Goal: Contribute content

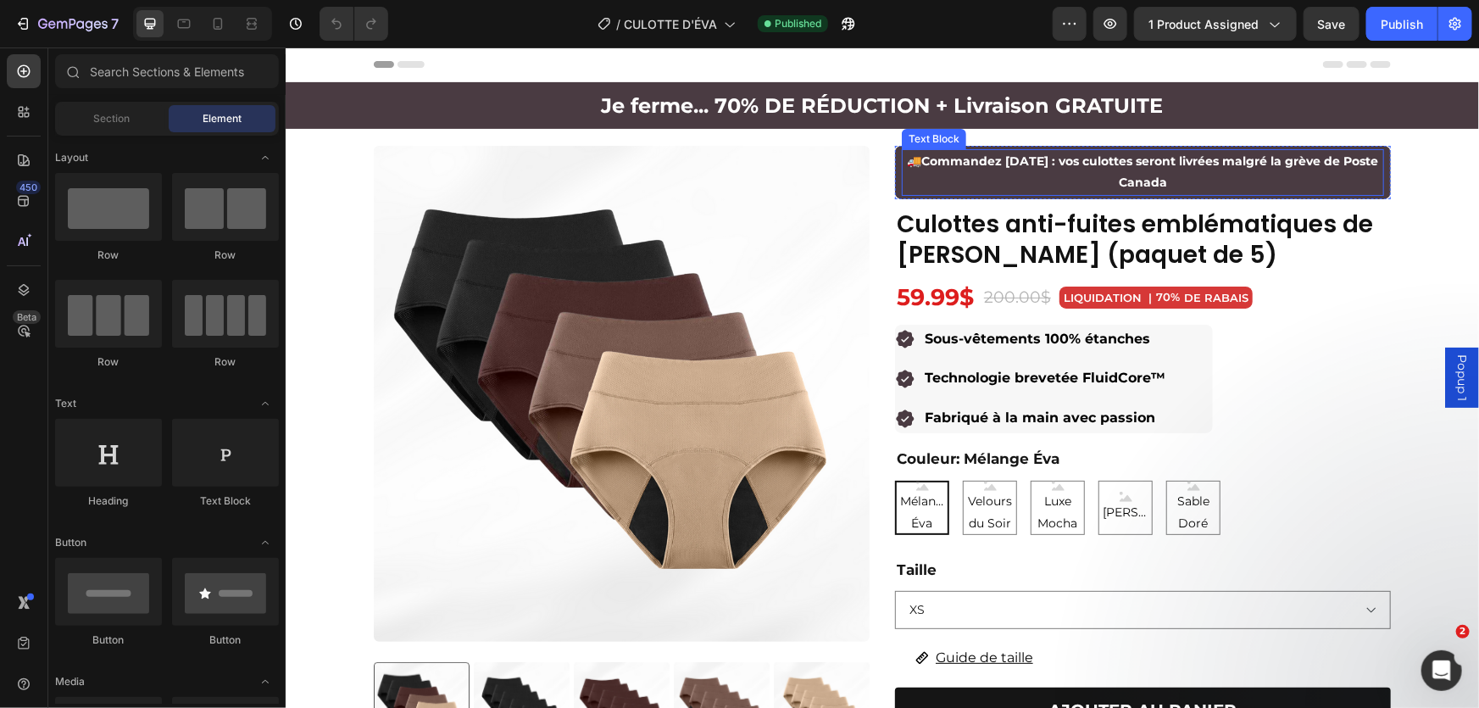
click at [1179, 179] on p "🚚 Commandez [DATE] : vos culottes seront livrées malgré la grève de Poste Canada" at bounding box center [1141, 171] width 479 height 42
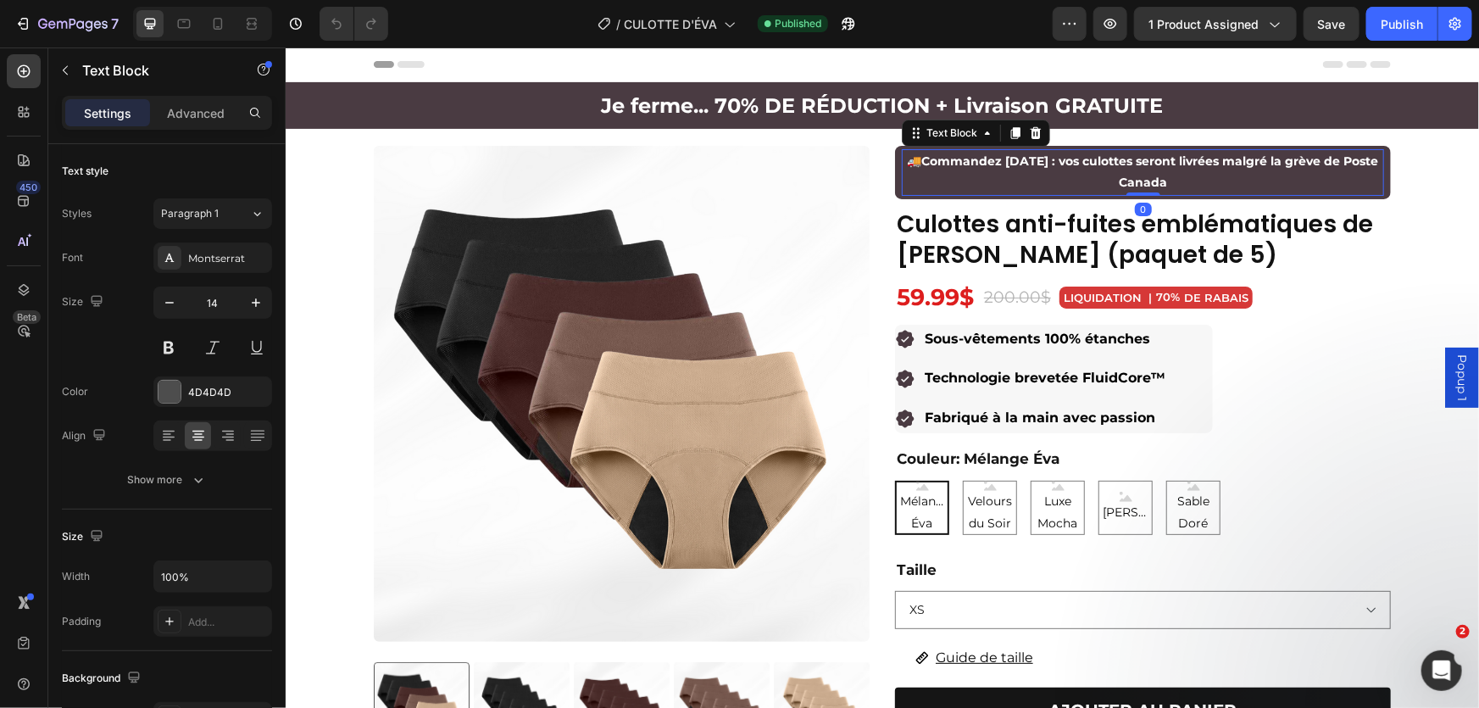
click at [1181, 181] on p "🚚 Commandez [DATE] : vos culottes seront livrées malgré la grève de Poste Canada" at bounding box center [1141, 171] width 479 height 42
drag, startPoint x: 1183, startPoint y: 183, endPoint x: 908, endPoint y: 163, distance: 275.3
click at [908, 163] on p "🚚 Commandez [DATE] : vos culottes seront livrées malgré la grève de Poste Canada" at bounding box center [1141, 171] width 479 height 42
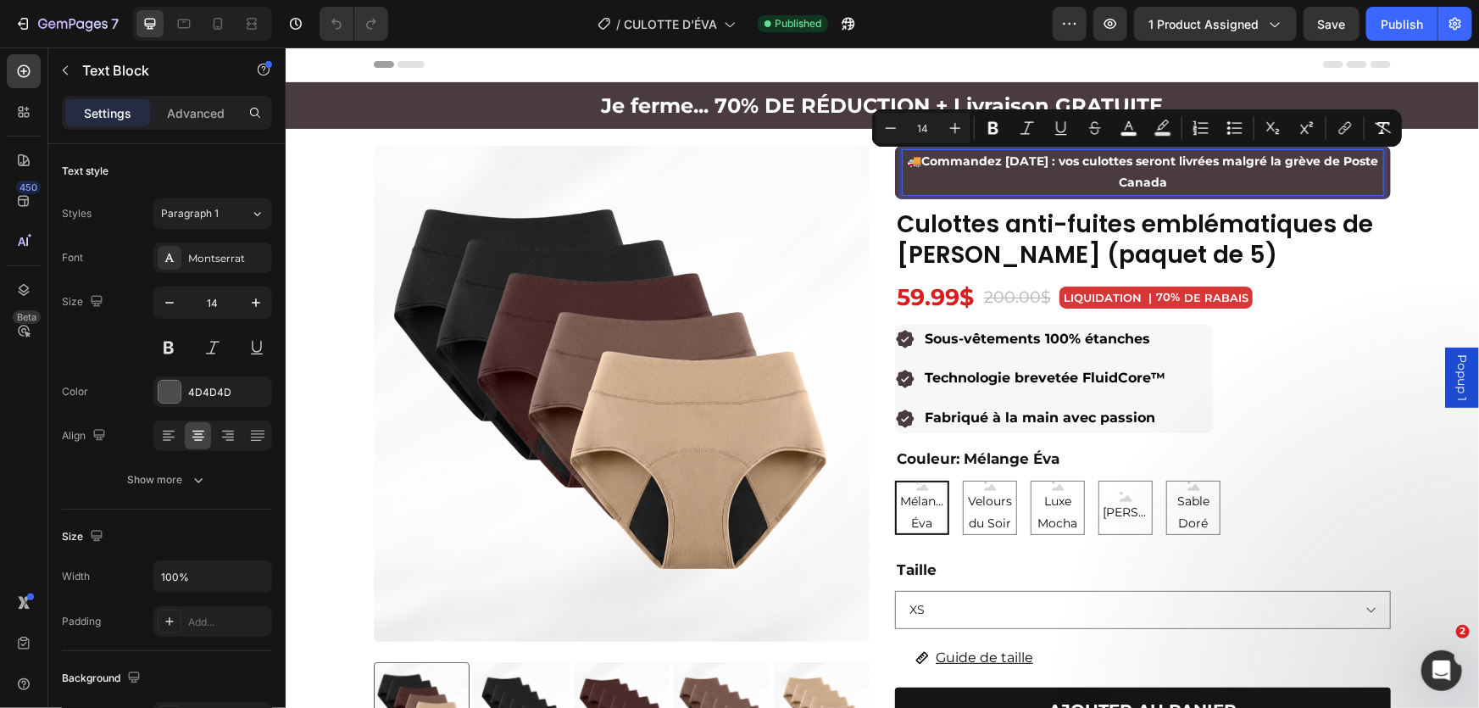
copy span "🚚 Commandez [DATE] : vos culottes seront livrées malgré la grève de Poste Canada"
click at [92, 24] on icon "button" at bounding box center [90, 25] width 8 height 11
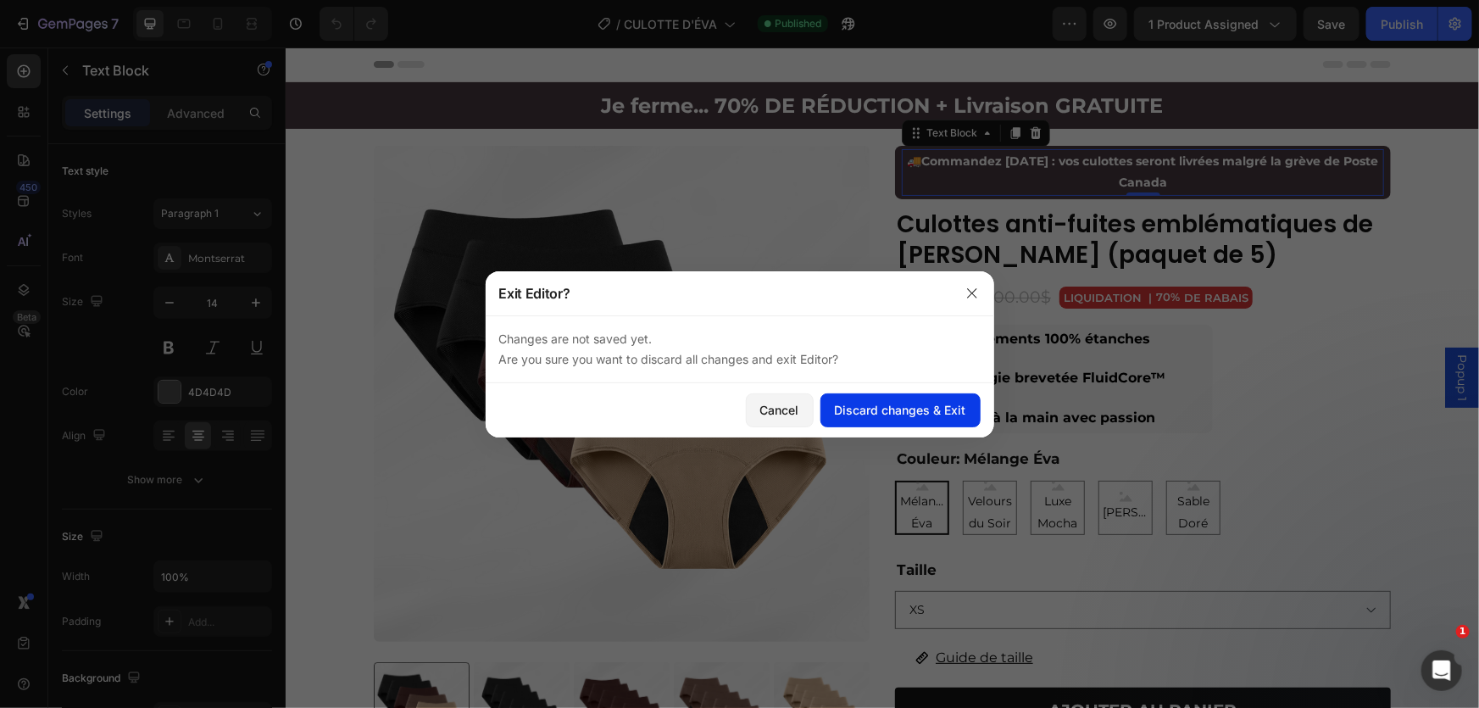
click at [837, 410] on div "Discard changes & Exit" at bounding box center [900, 410] width 131 height 18
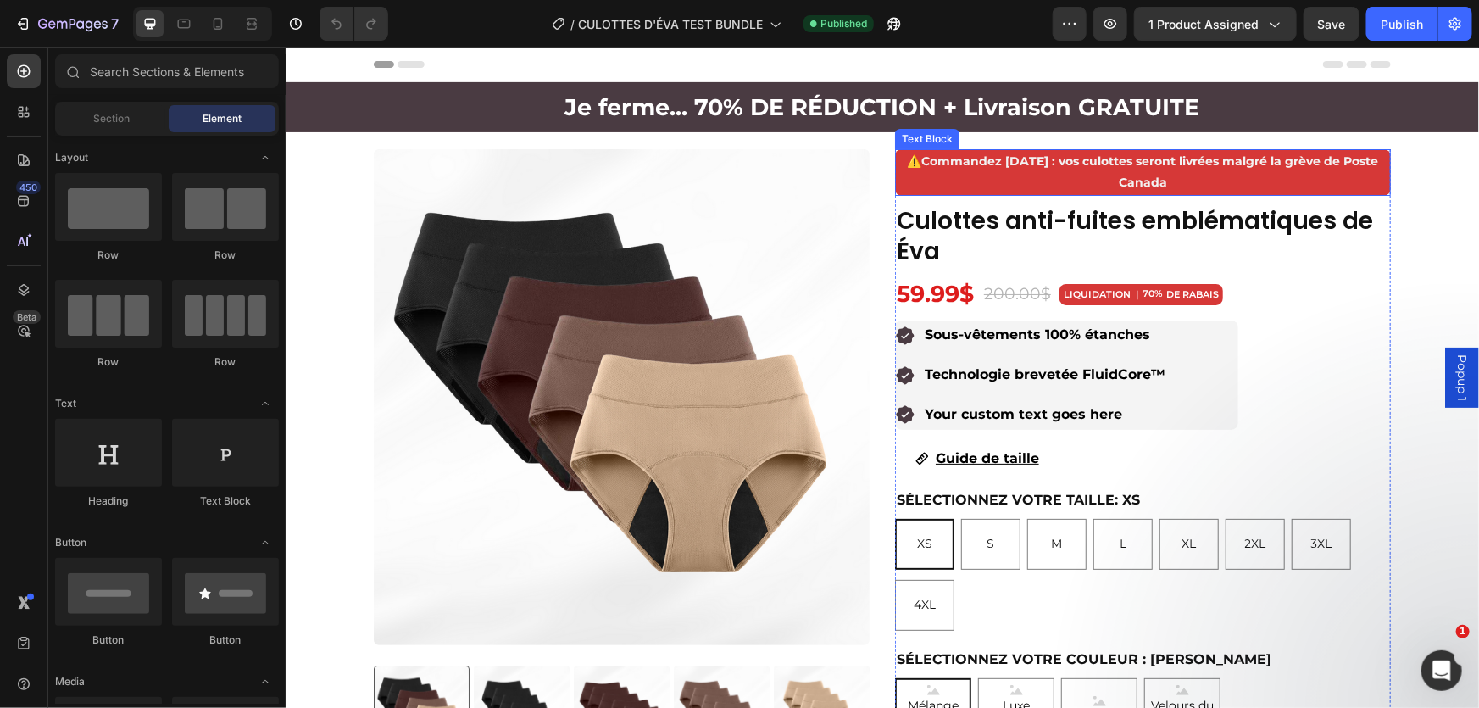
click at [980, 161] on strong "Commandez [DATE] : vos culottes seront livrées malgré la grève de Poste Canada" at bounding box center [1149, 171] width 457 height 36
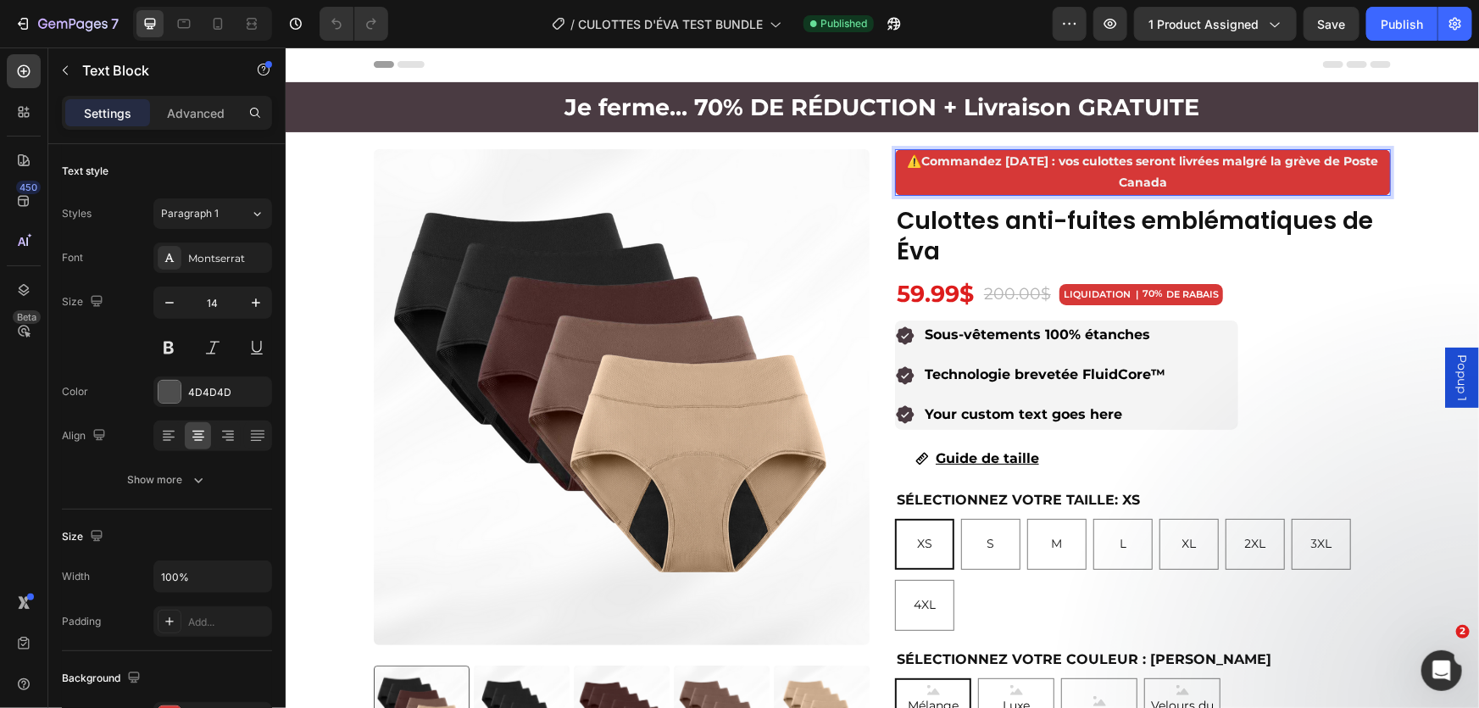
click at [980, 161] on strong "Commandez [DATE] : vos culottes seront livrées malgré la grève de Poste Canada" at bounding box center [1149, 171] width 457 height 36
click at [947, 186] on p "🚚 Commandez [DATE] : vos culottes seront livrées malgré la grève de Poste Canada" at bounding box center [1142, 171] width 492 height 42
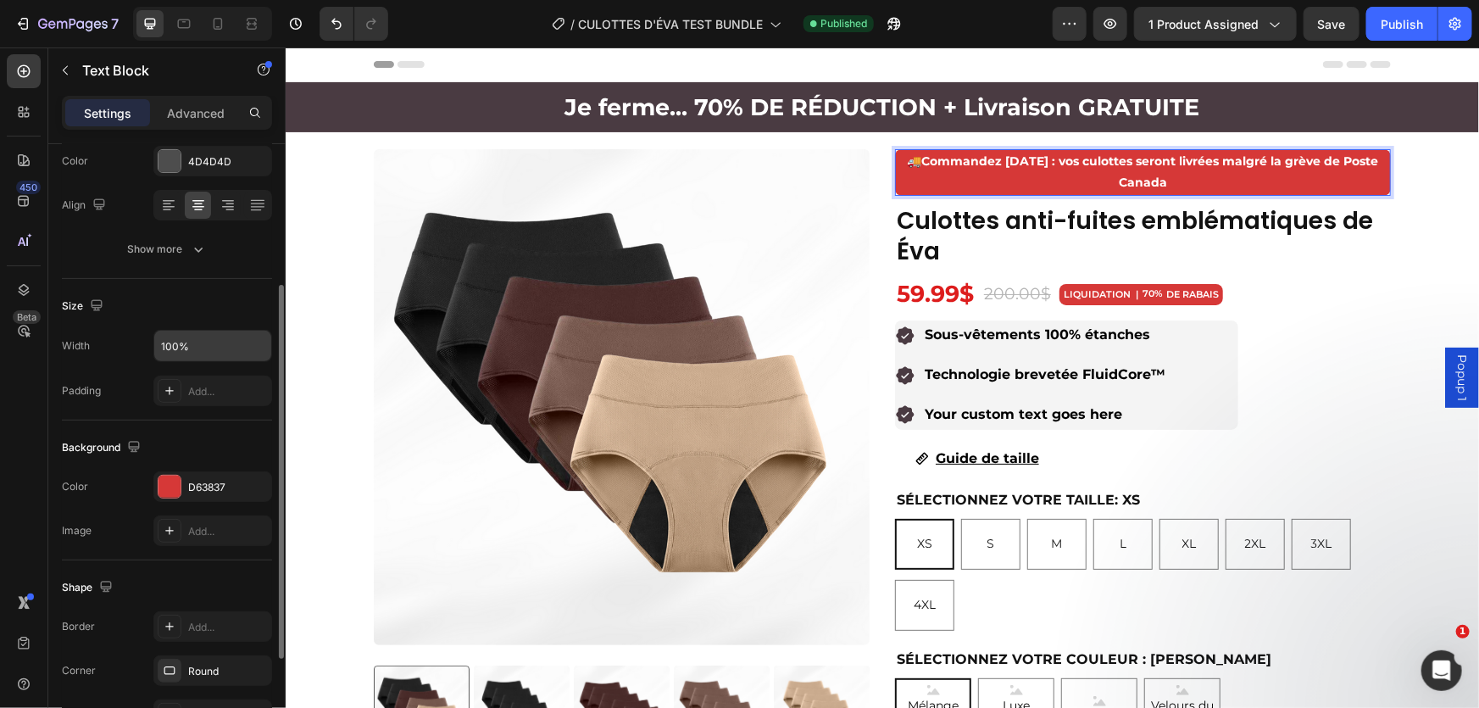
scroll to position [390, 0]
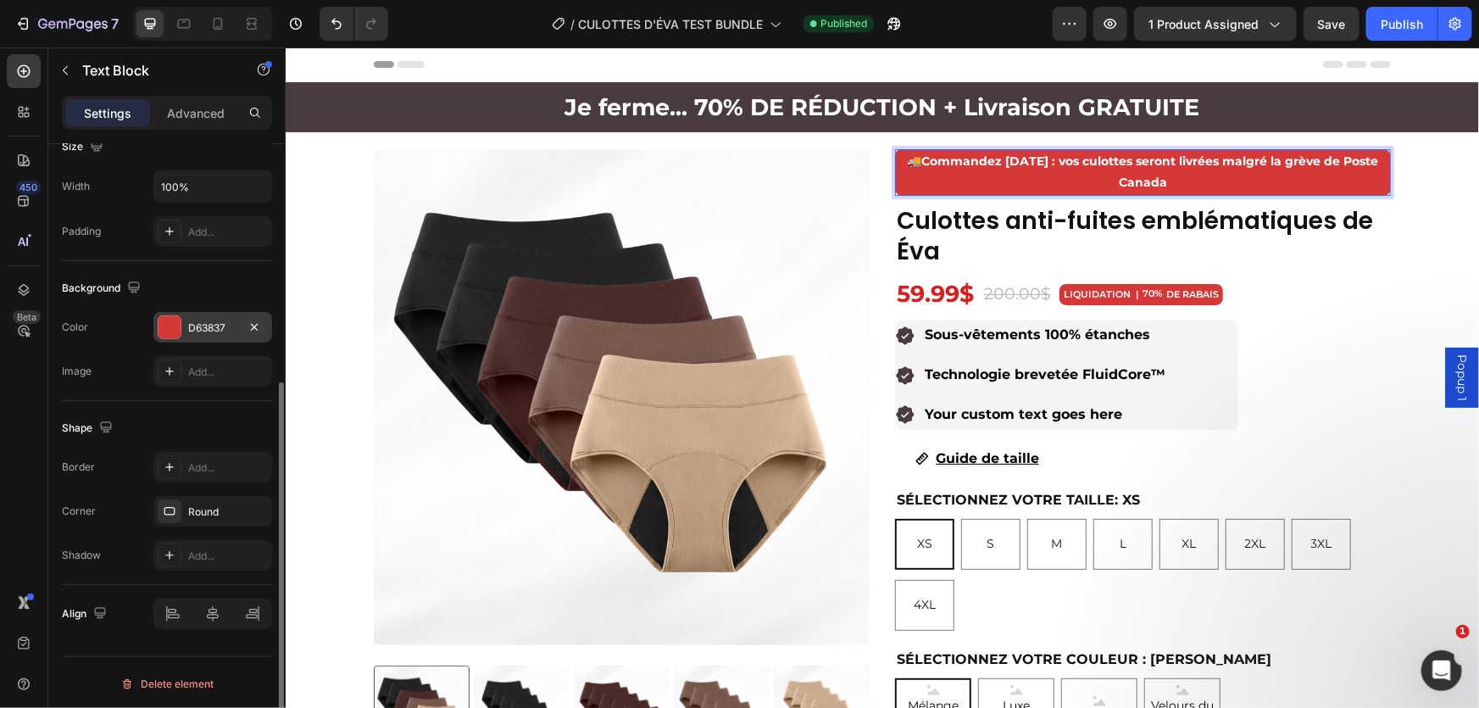
click at [169, 316] on div at bounding box center [169, 327] width 22 height 22
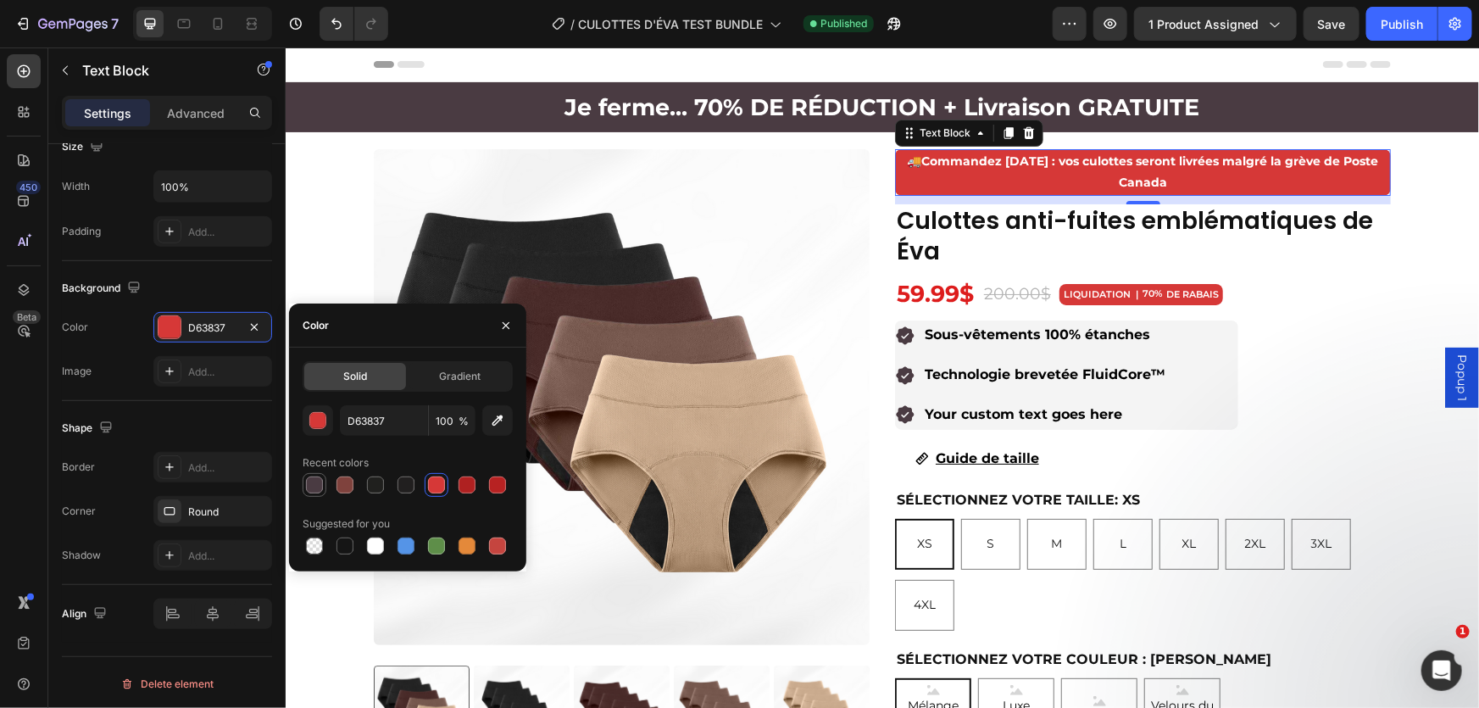
click at [309, 486] on div at bounding box center [314, 484] width 17 height 17
type input "4A3B42"
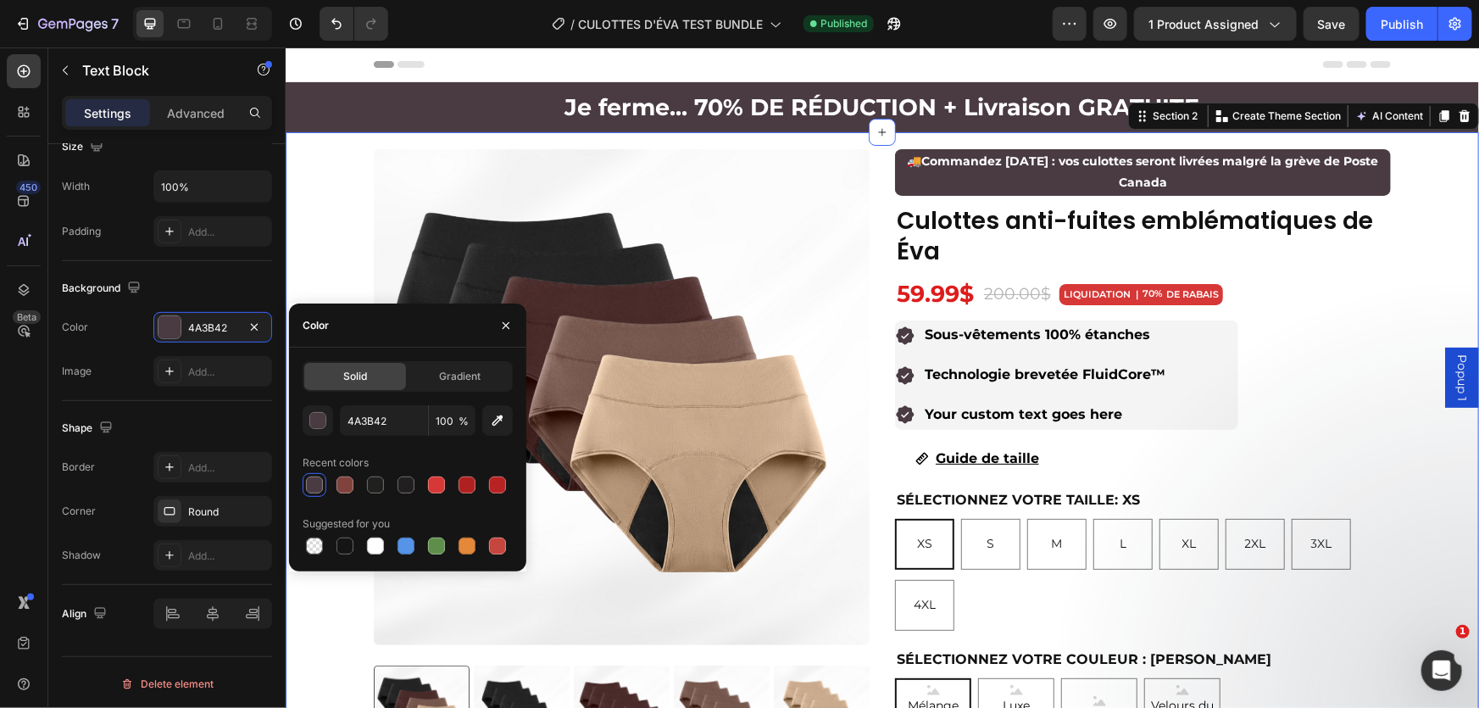
click at [1451, 245] on div "Product Images ⚠️ Commandez aujourd’hui : vos culottes seront livrées malgré la…" at bounding box center [881, 716] width 1193 height 1136
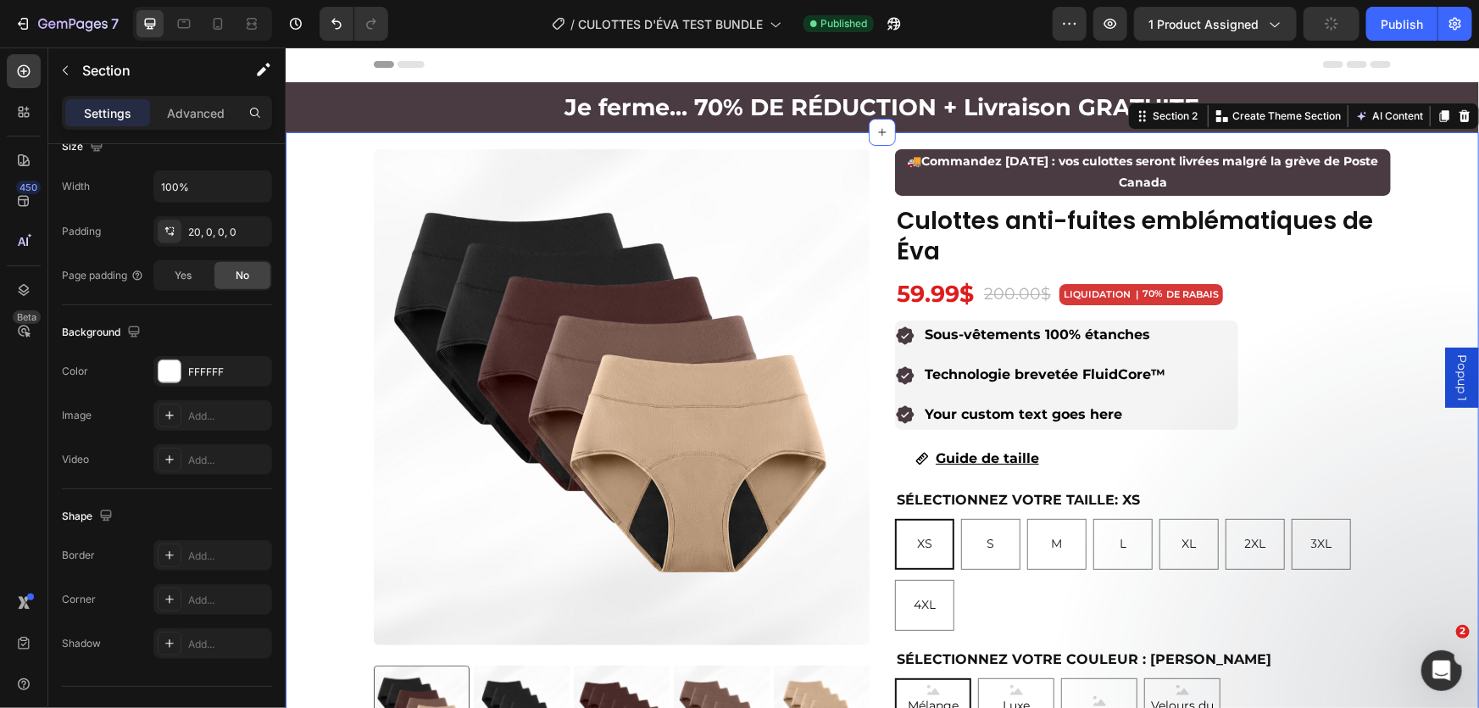
scroll to position [0, 0]
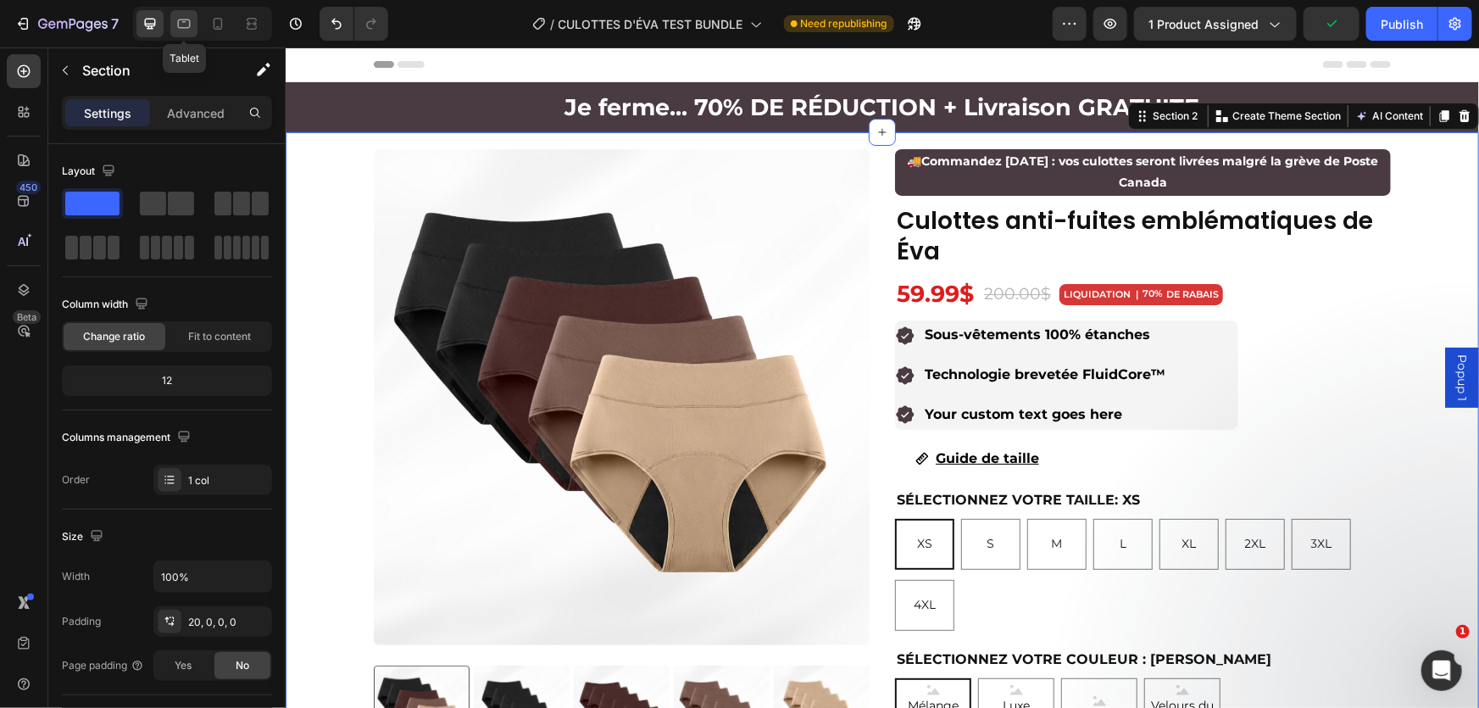
click at [175, 23] on icon at bounding box center [183, 23] width 17 height 17
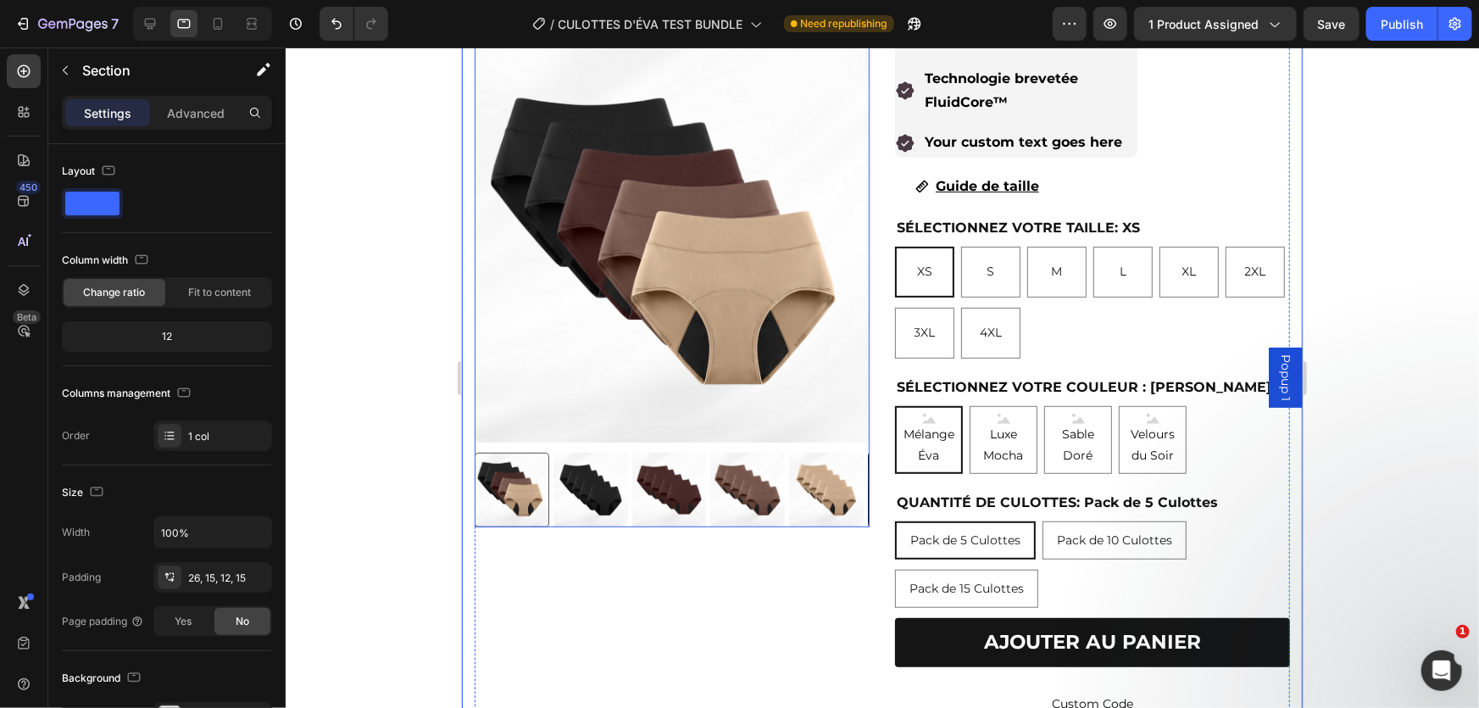
scroll to position [333, 0]
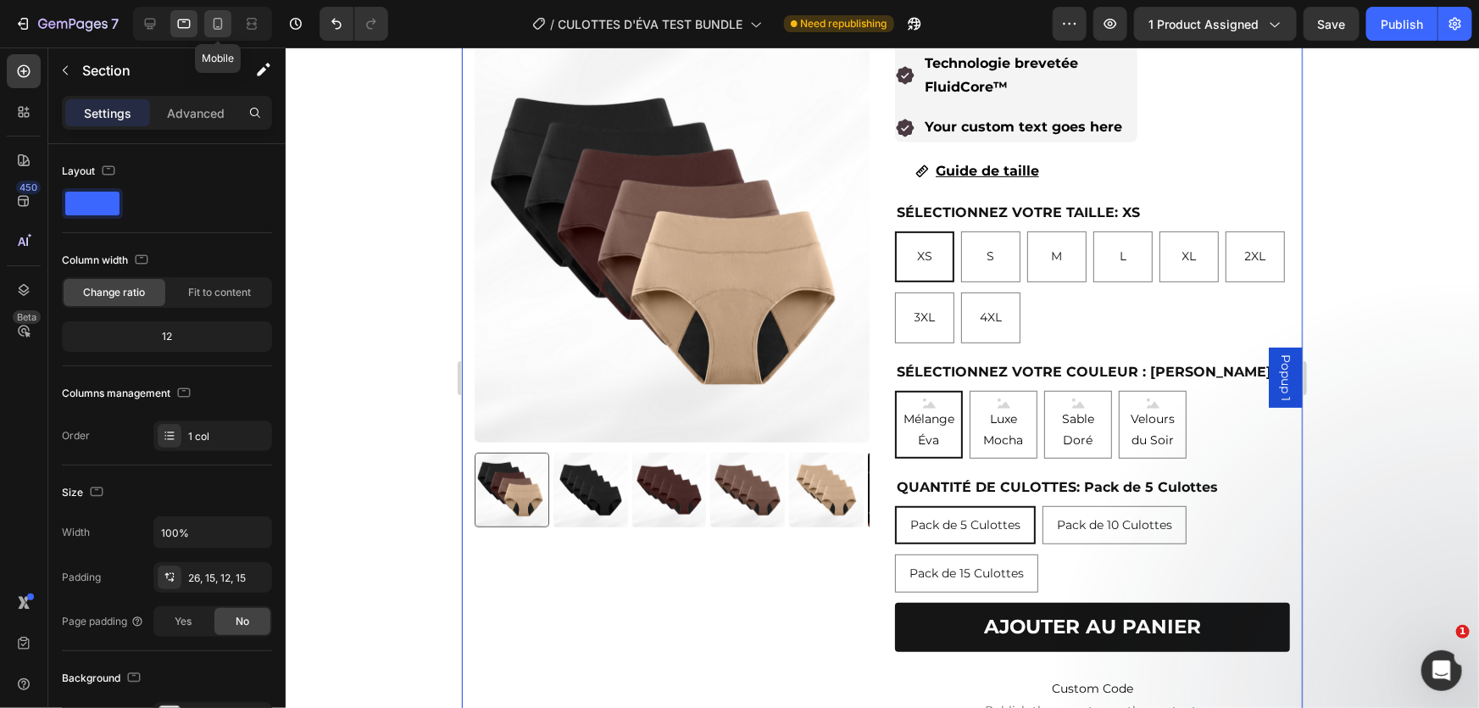
click at [210, 27] on icon at bounding box center [217, 23] width 17 height 17
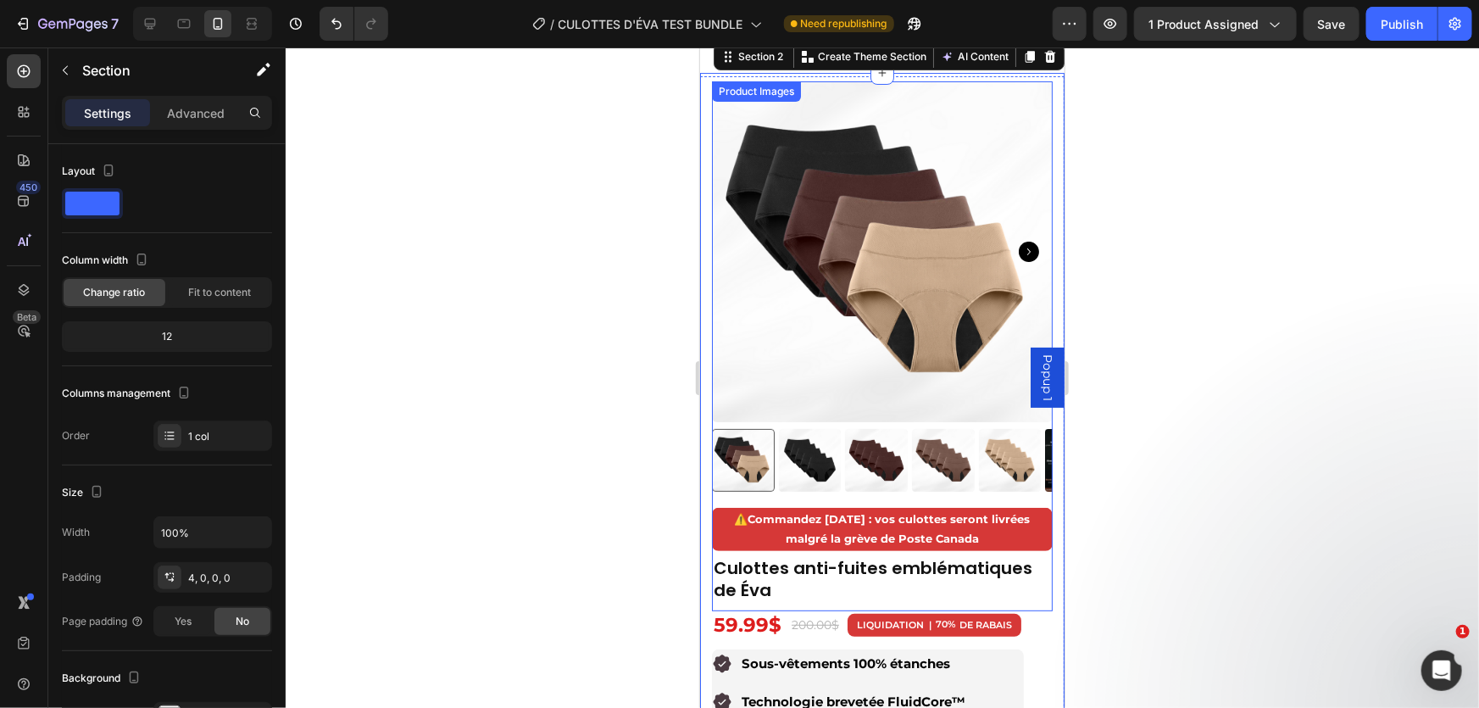
scroll to position [25, 0]
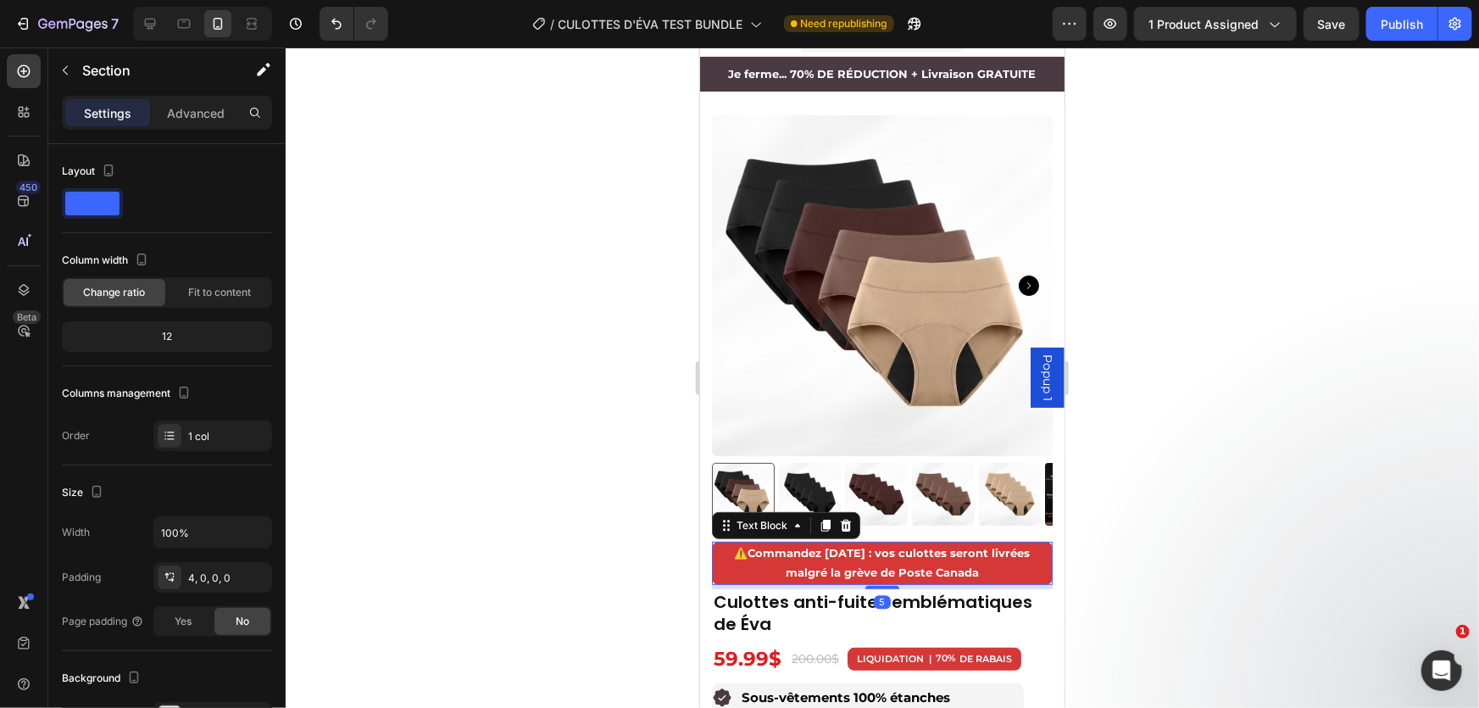
click at [814, 545] on strong "Commandez [DATE] : vos culottes seront livrées malgré la grève de Poste Canada" at bounding box center [888, 561] width 282 height 33
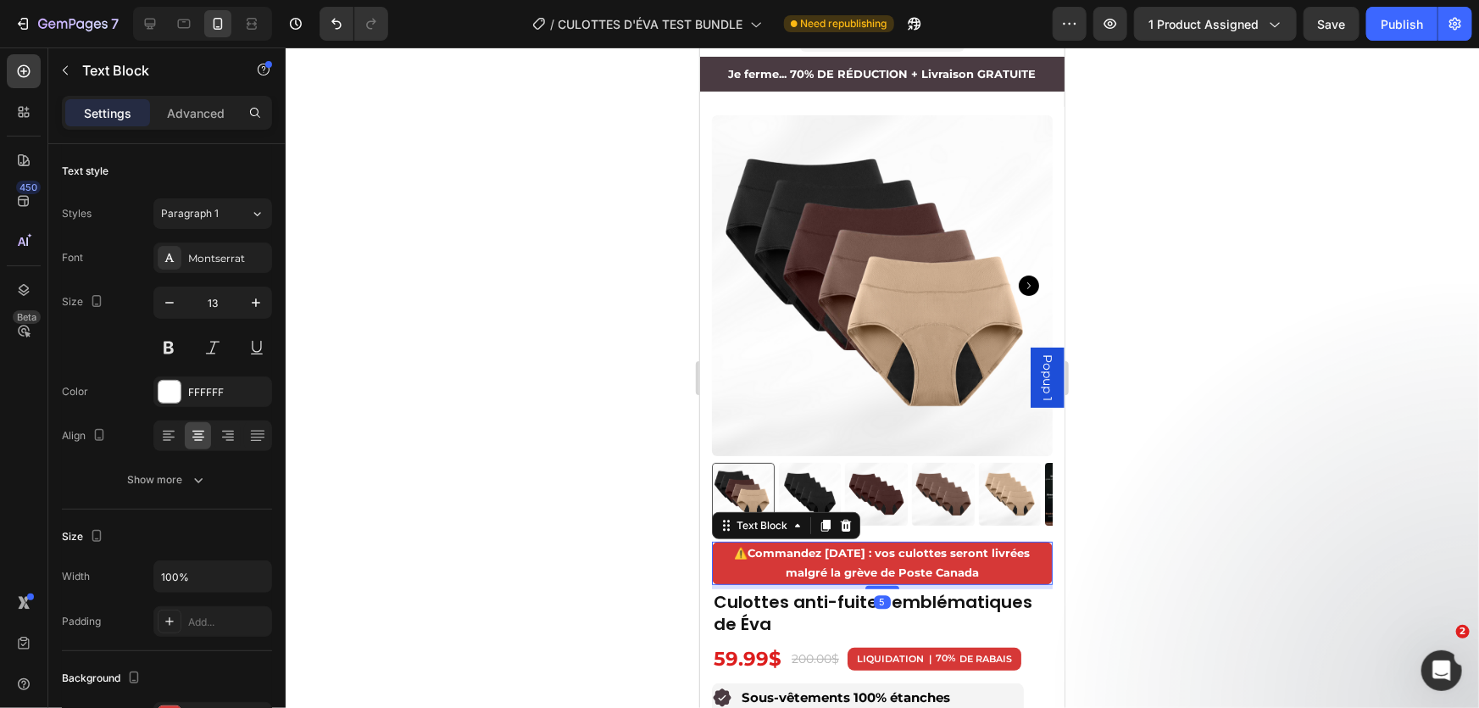
click at [814, 545] on strong "Commandez [DATE] : vos culottes seront livrées malgré la grève de Poste Canada" at bounding box center [888, 561] width 282 height 33
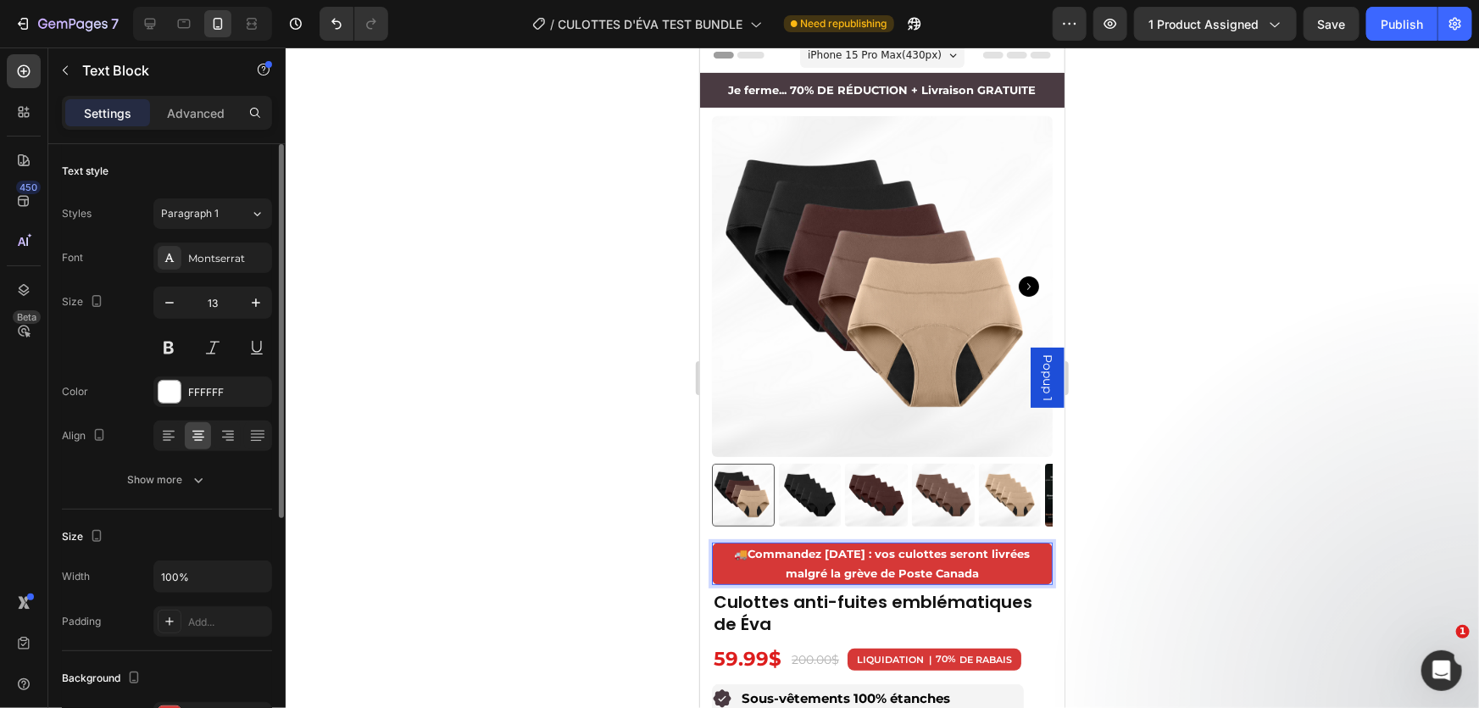
scroll to position [390, 0]
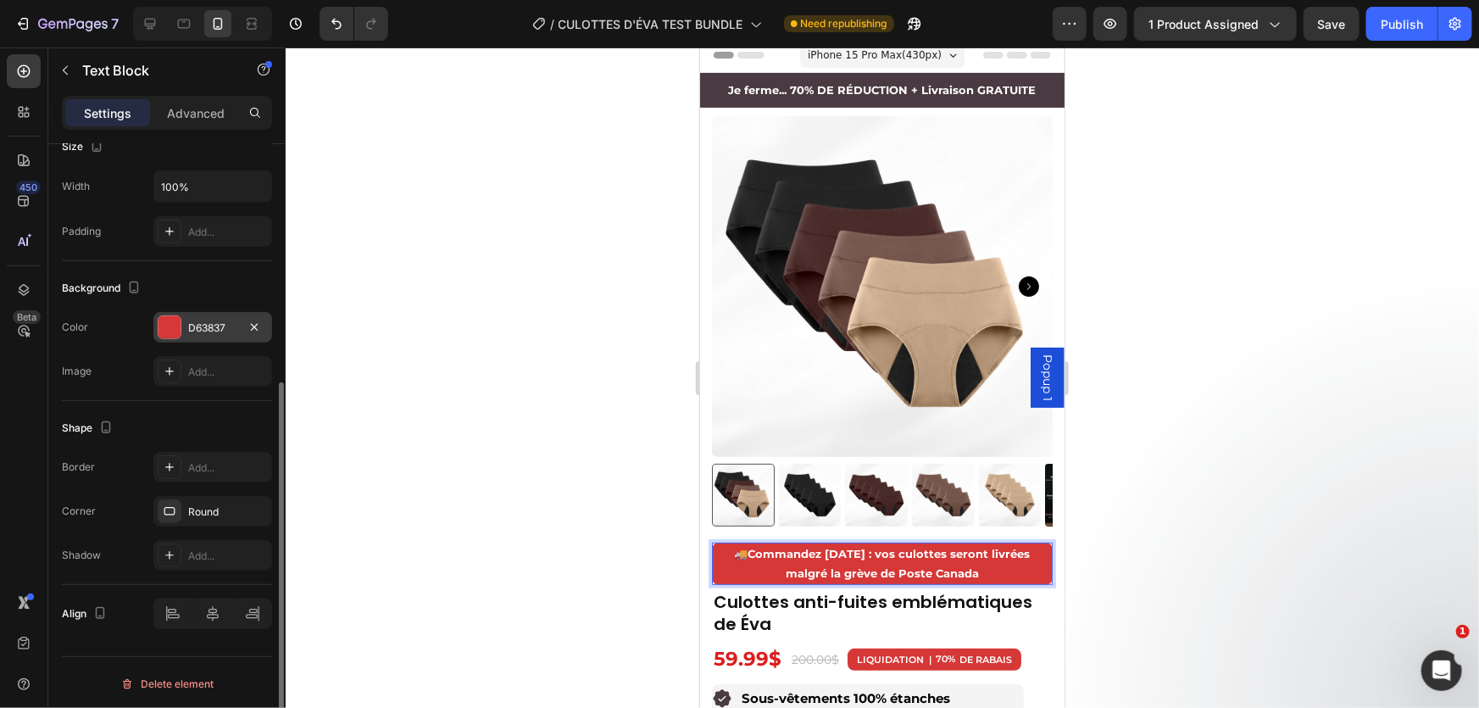
click at [161, 325] on div at bounding box center [169, 327] width 22 height 22
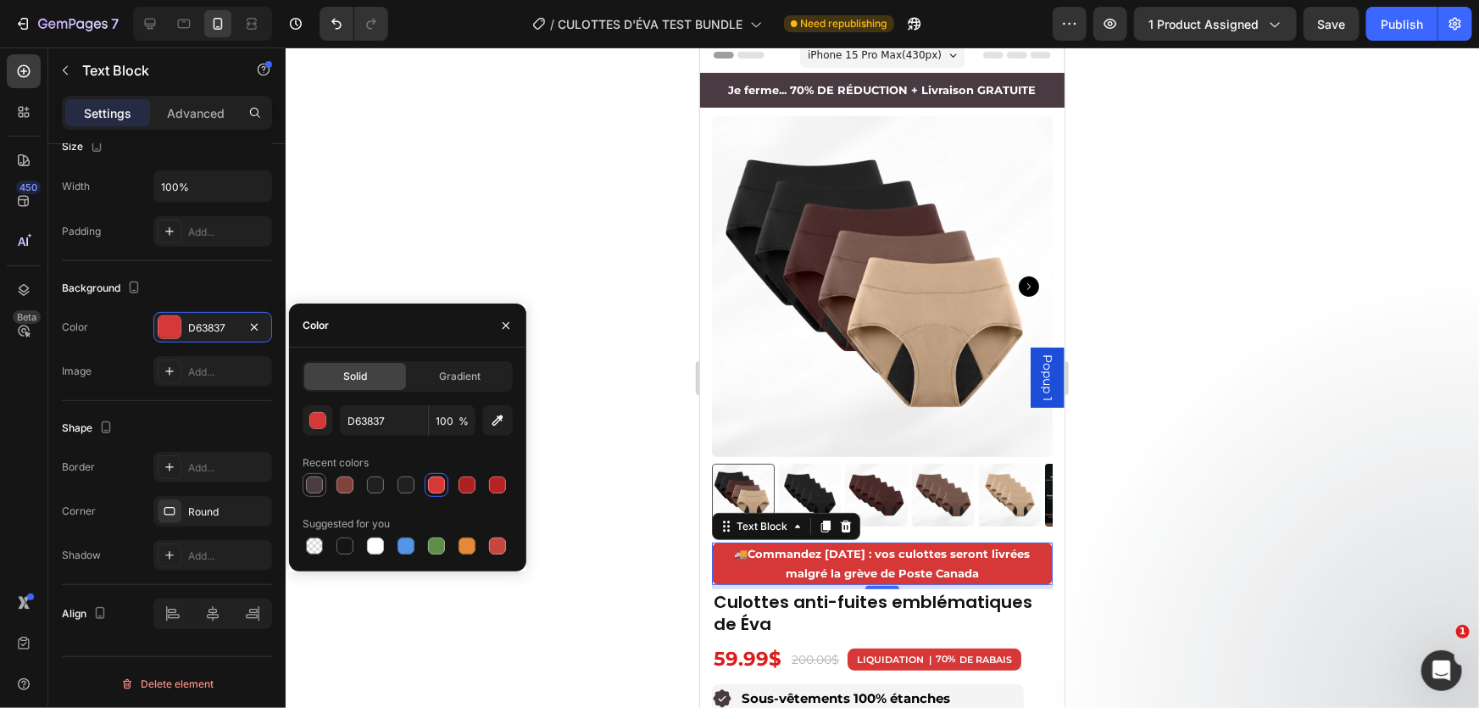
click at [314, 489] on div at bounding box center [314, 484] width 17 height 17
type input "4A3B42"
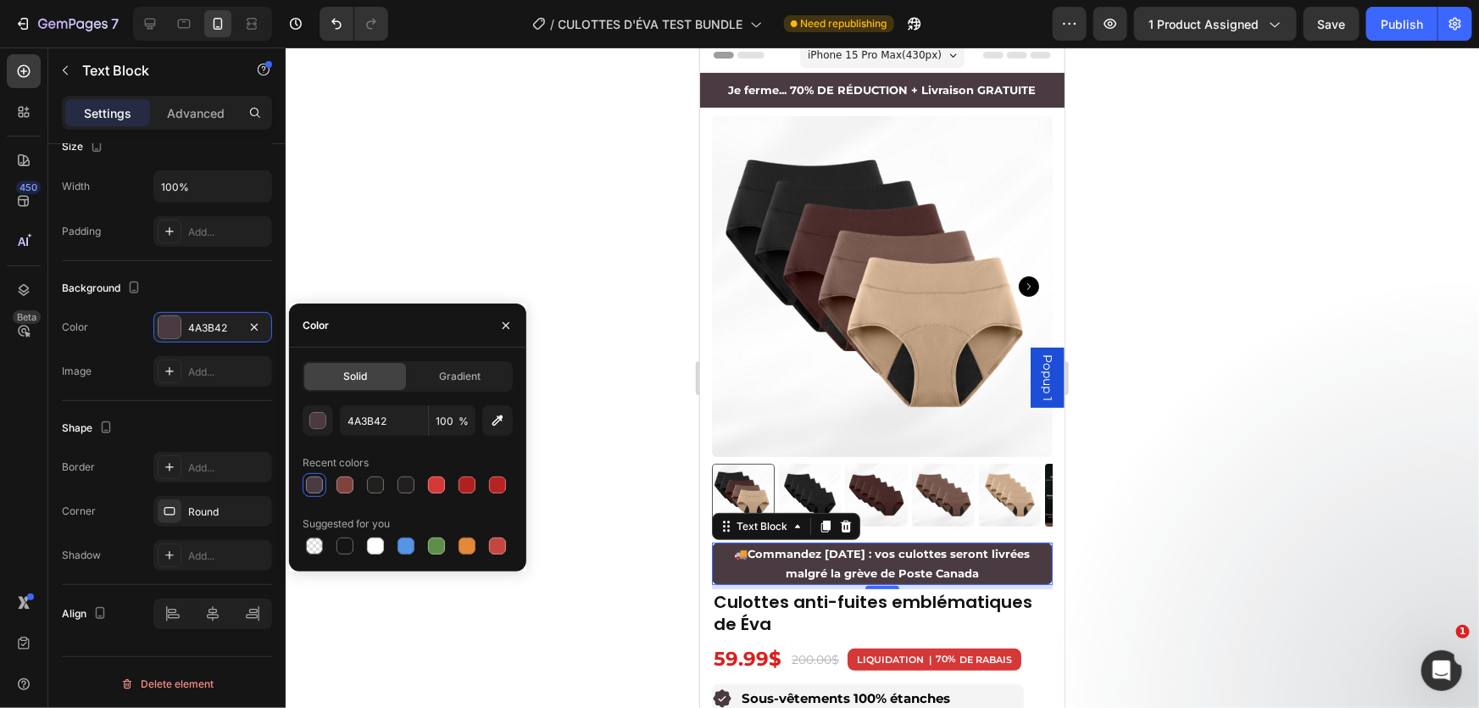
click at [469, 250] on div at bounding box center [882, 377] width 1193 height 660
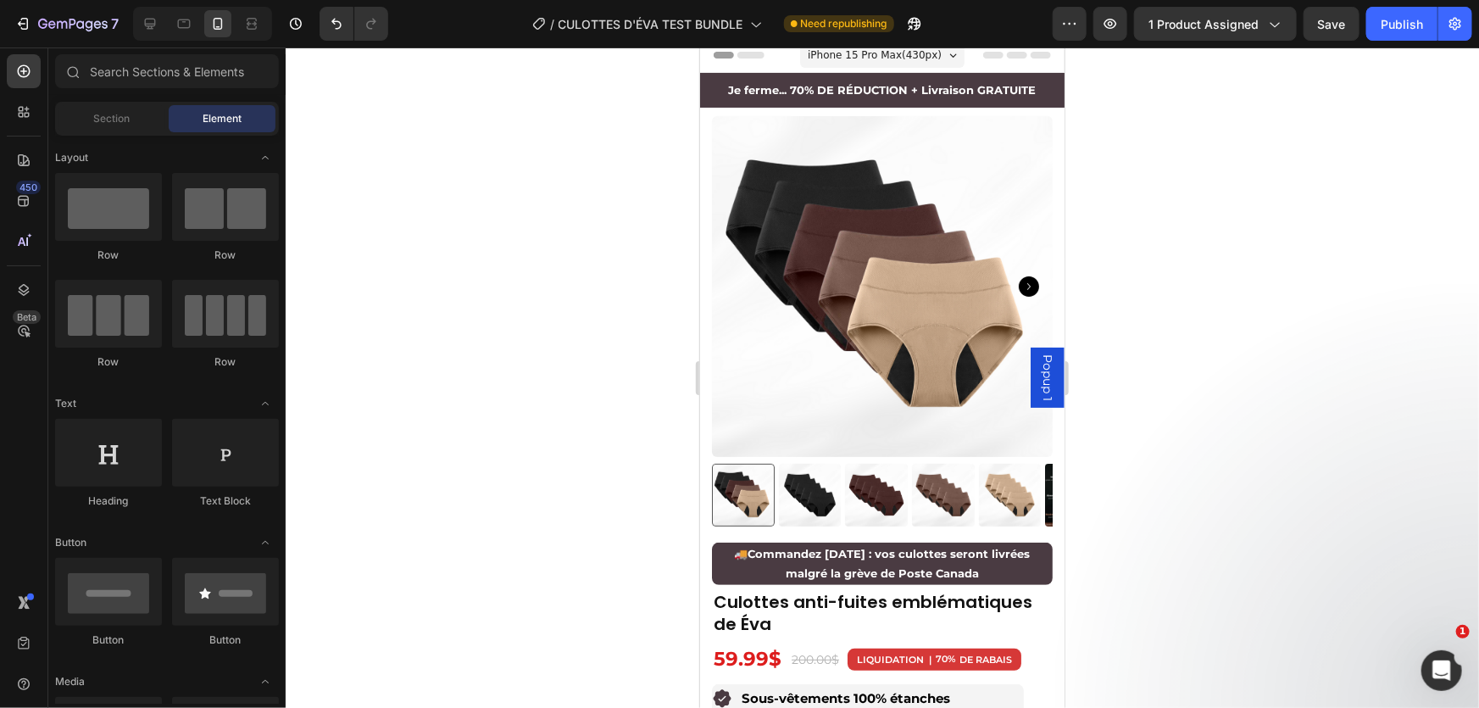
drag, startPoint x: 1314, startPoint y: 36, endPoint x: 1362, endPoint y: 36, distance: 47.5
click at [1315, 36] on button "Save" at bounding box center [1331, 24] width 56 height 34
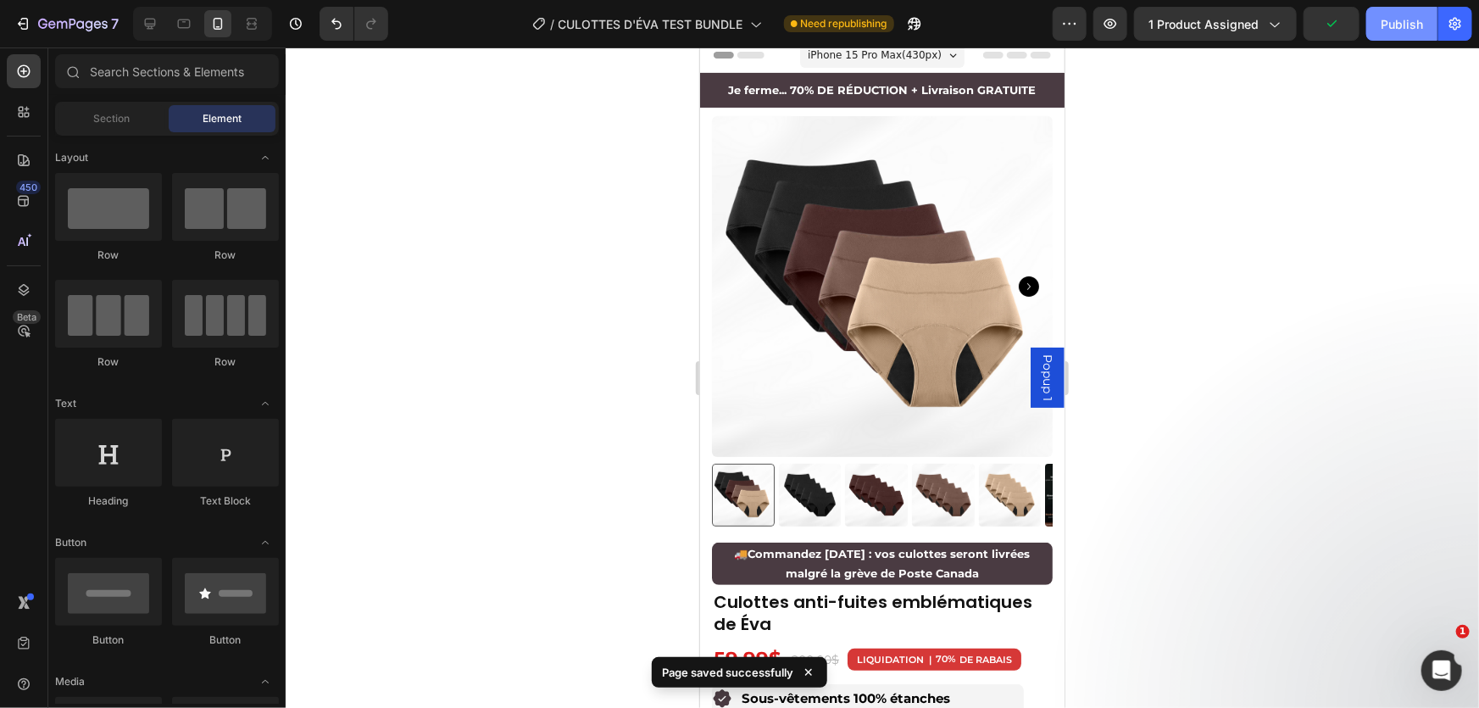
click at [1387, 35] on button "Publish" at bounding box center [1401, 24] width 71 height 34
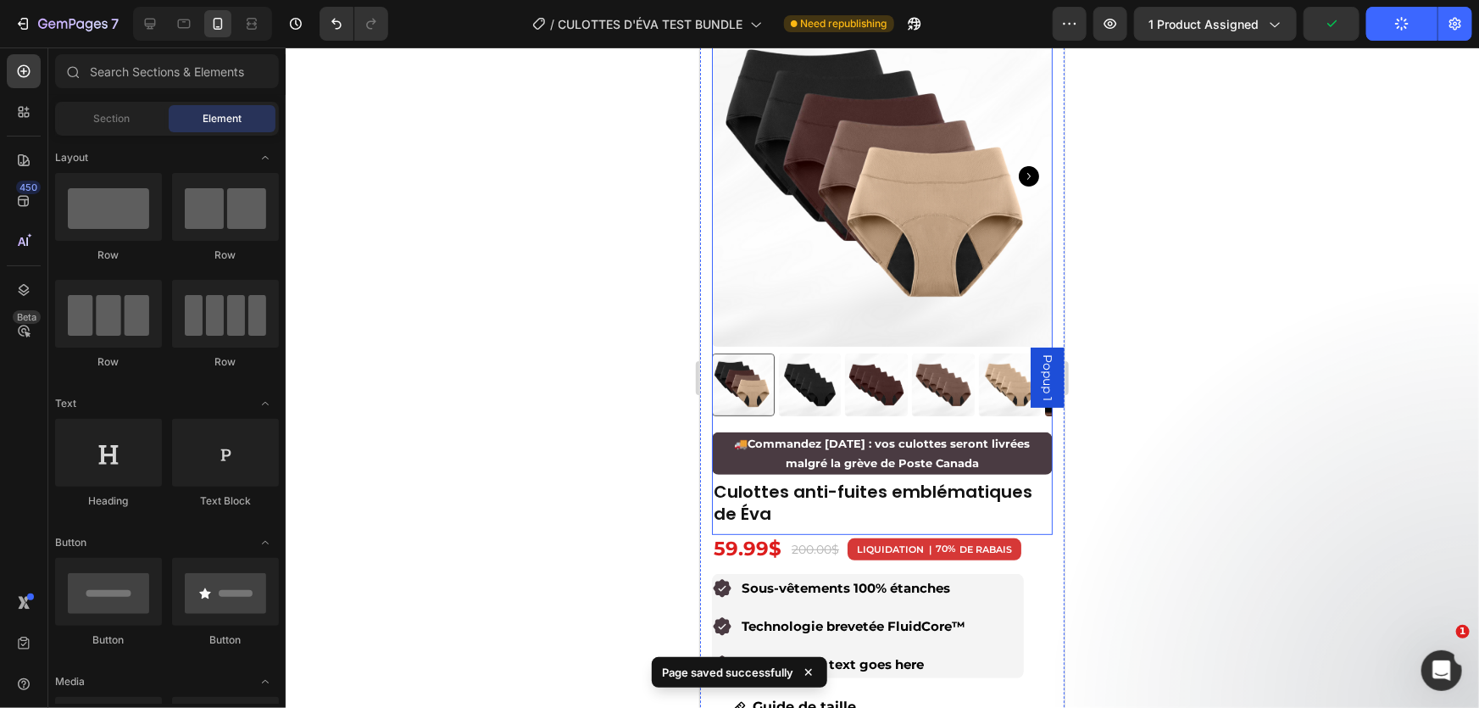
scroll to position [241, 0]
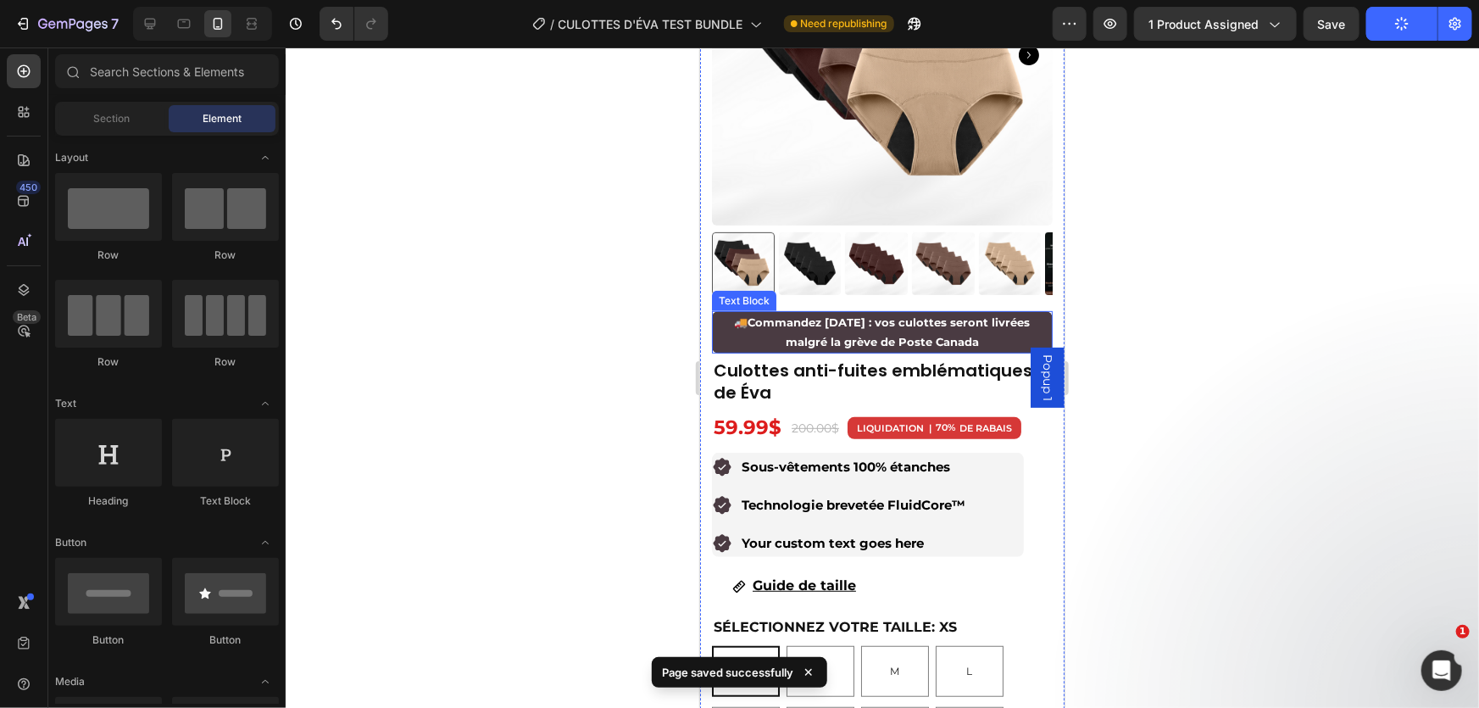
click at [915, 338] on p "🚚 Commandez [DATE] : vos culottes seront livrées malgré la grève de Poste Canada" at bounding box center [881, 332] width 337 height 40
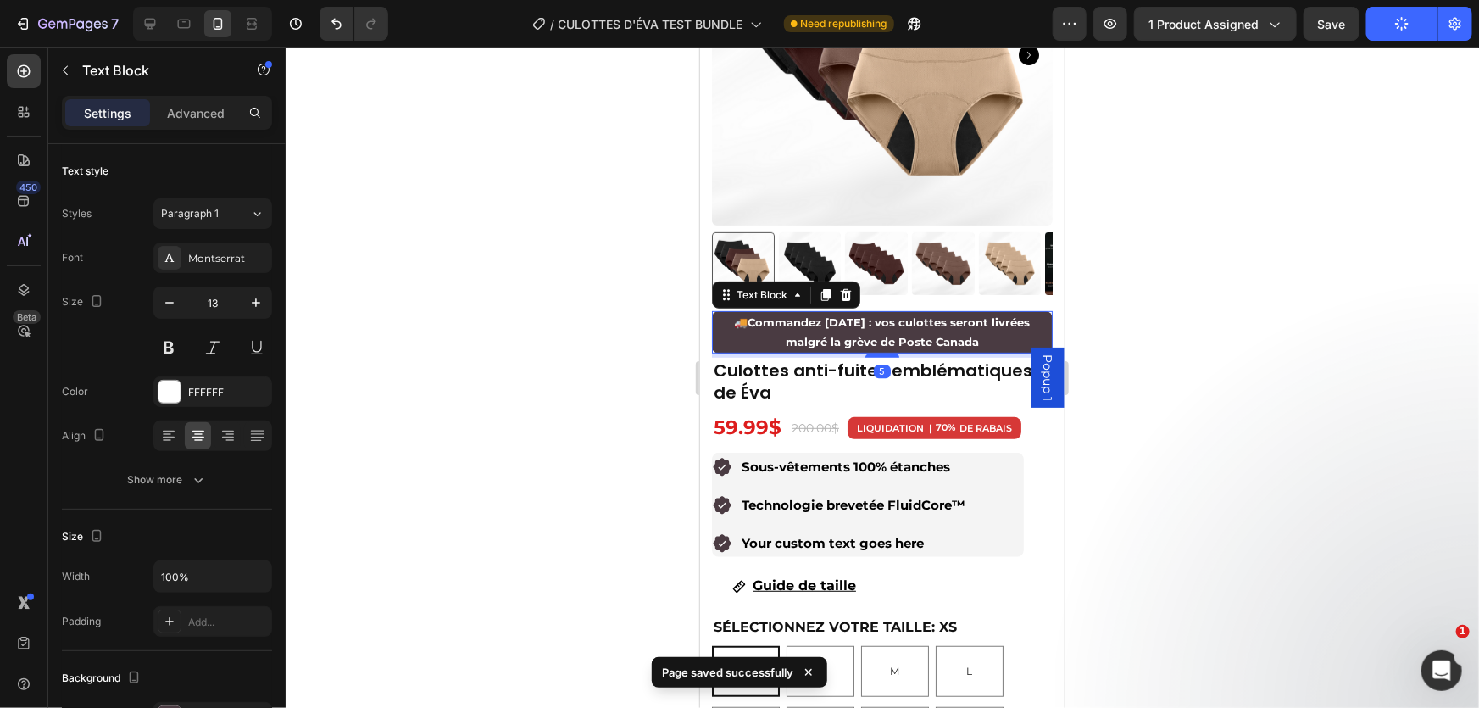
click at [1204, 265] on div at bounding box center [882, 377] width 1193 height 660
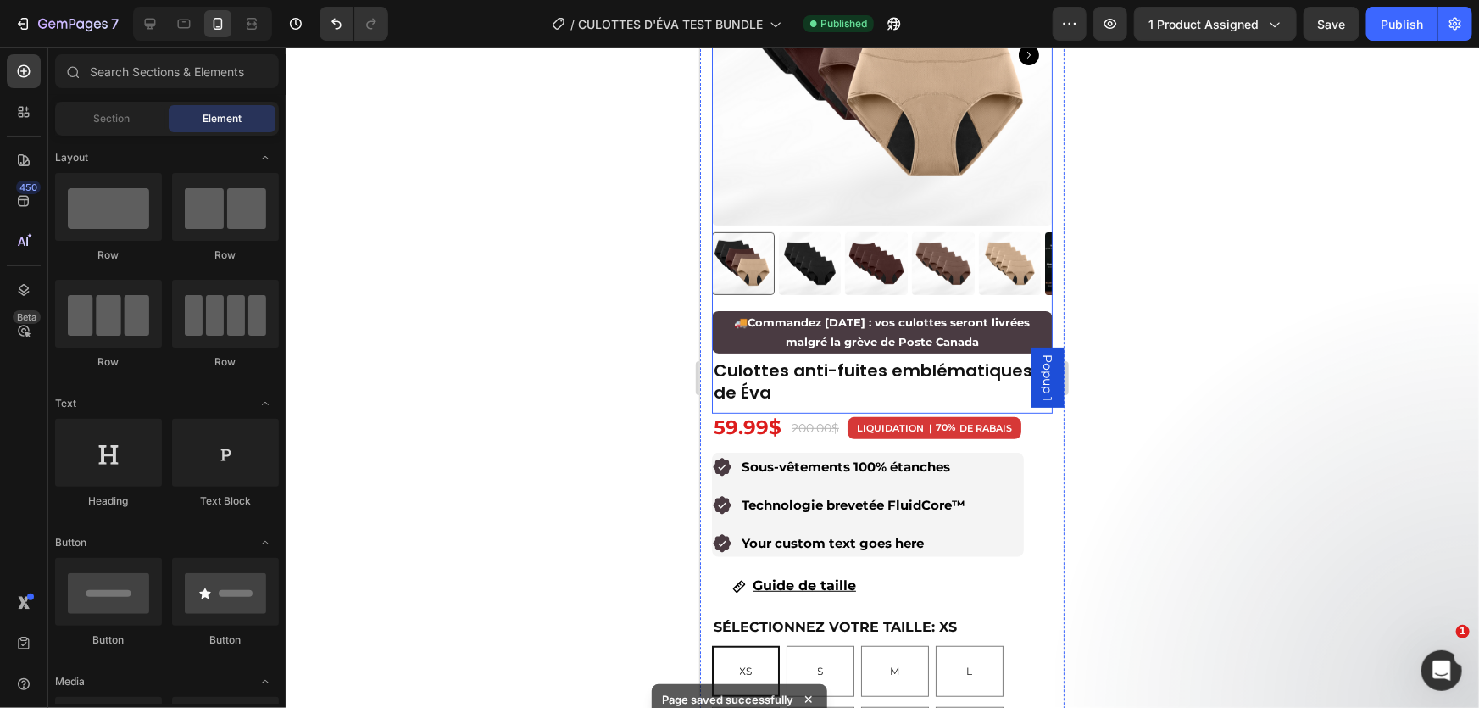
click at [881, 231] on img at bounding box center [875, 262] width 63 height 63
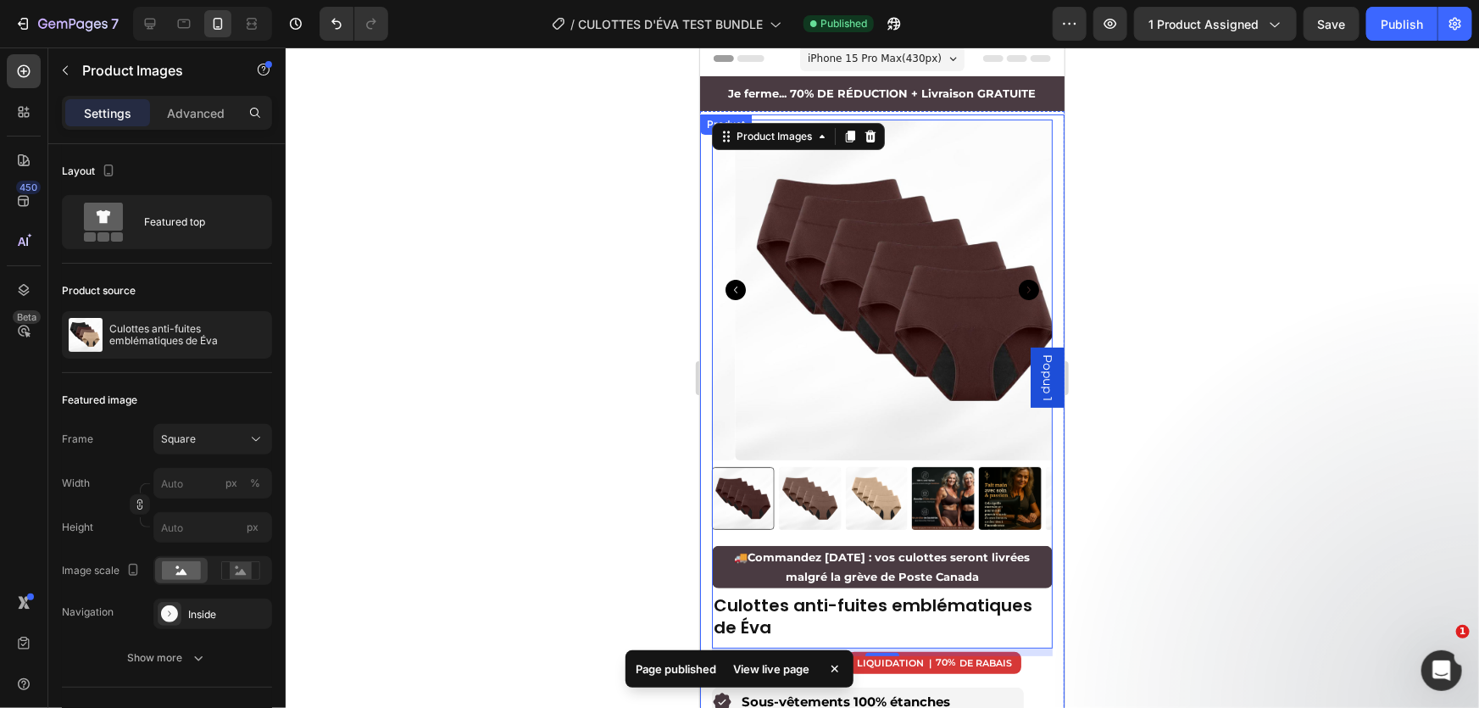
scroll to position [0, 0]
